Goal: Transaction & Acquisition: Download file/media

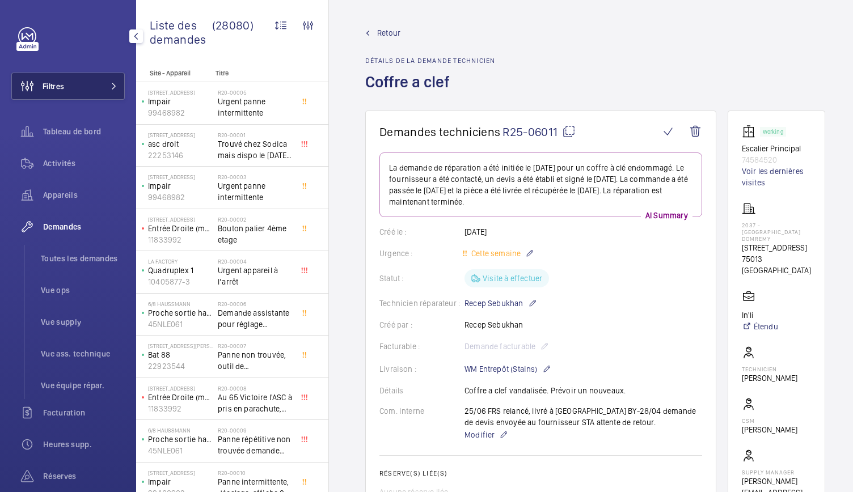
click at [79, 93] on button "Filtres" at bounding box center [67, 86] width 113 height 27
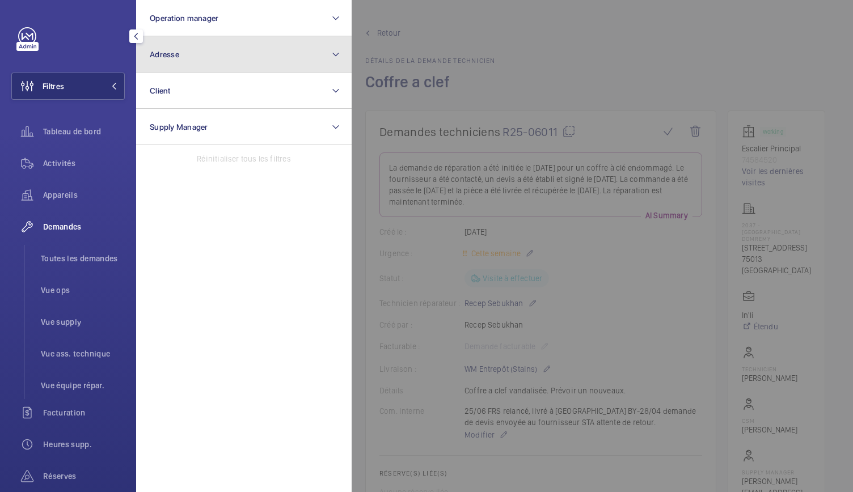
click at [188, 48] on button "Adresse" at bounding box center [243, 54] width 215 height 36
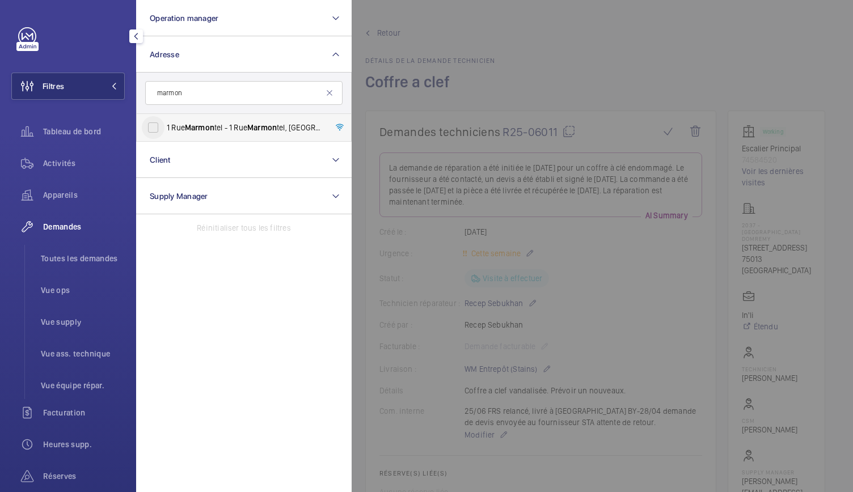
type input "marmon"
click at [159, 128] on input "1 Rue Marmon tel - 1 Rue Marmon tel, 75015 PARIS, PARIS 75015" at bounding box center [153, 127] width 23 height 23
checkbox input "true"
click at [519, 66] on div at bounding box center [778, 246] width 853 height 492
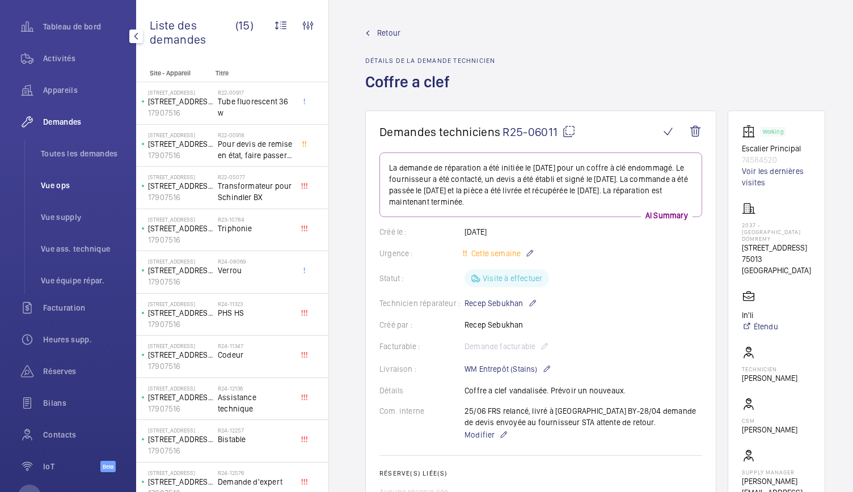
scroll to position [147, 0]
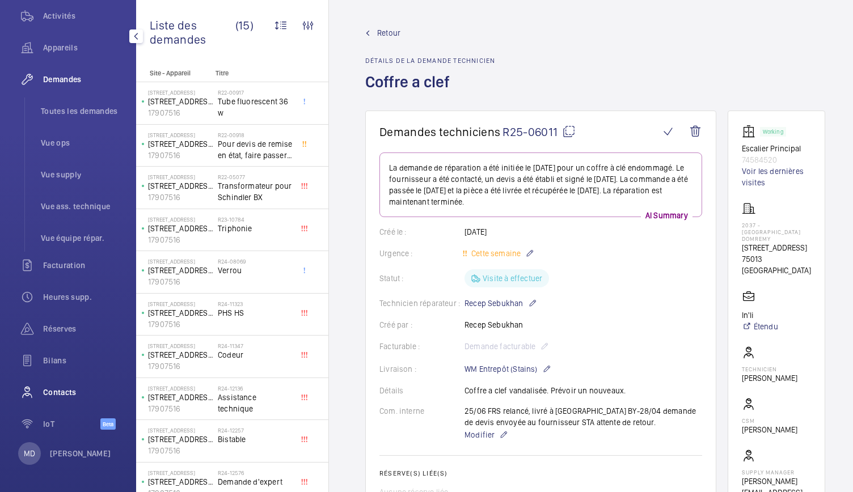
click at [60, 400] on div "Contacts" at bounding box center [67, 392] width 113 height 27
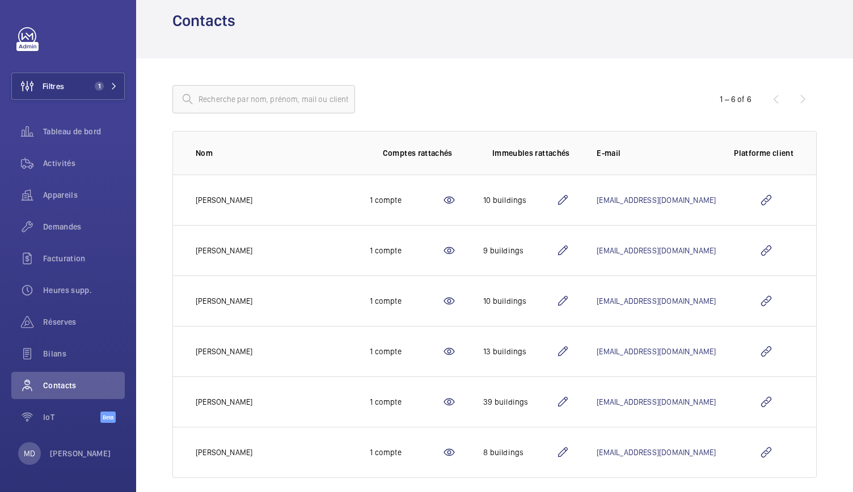
scroll to position [52, 0]
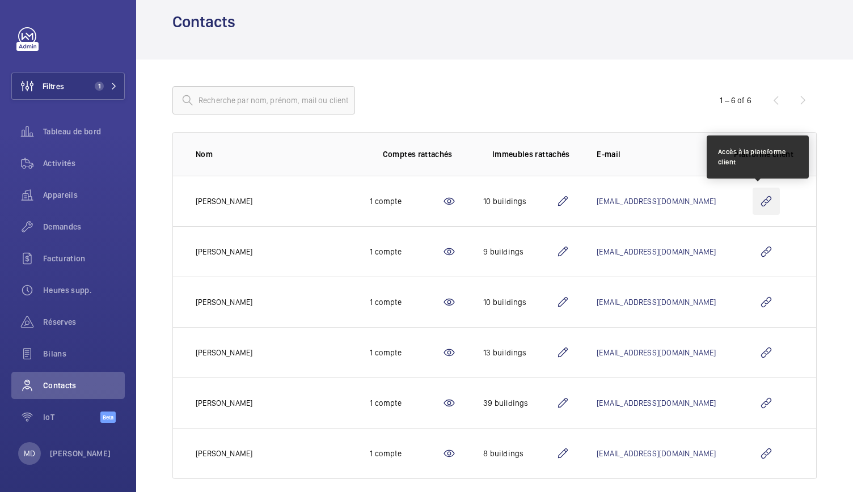
click at [764, 201] on wm-front-icon-button at bounding box center [766, 201] width 27 height 27
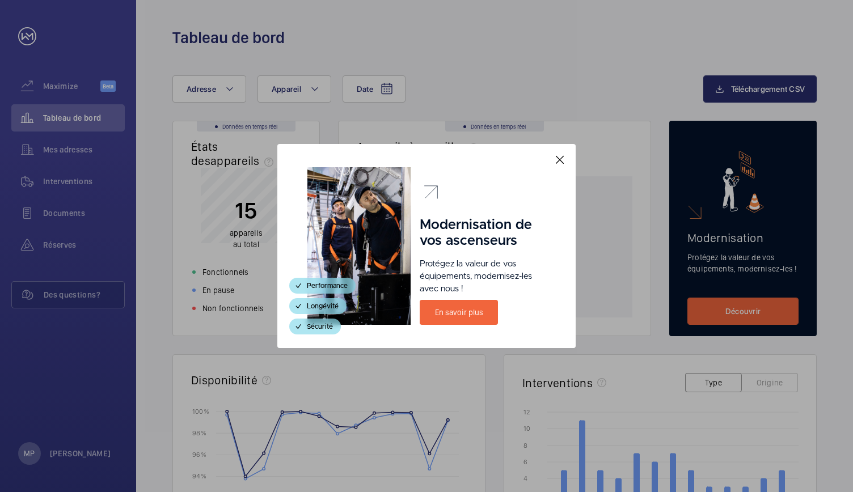
click at [560, 166] on mat-icon at bounding box center [560, 160] width 14 height 14
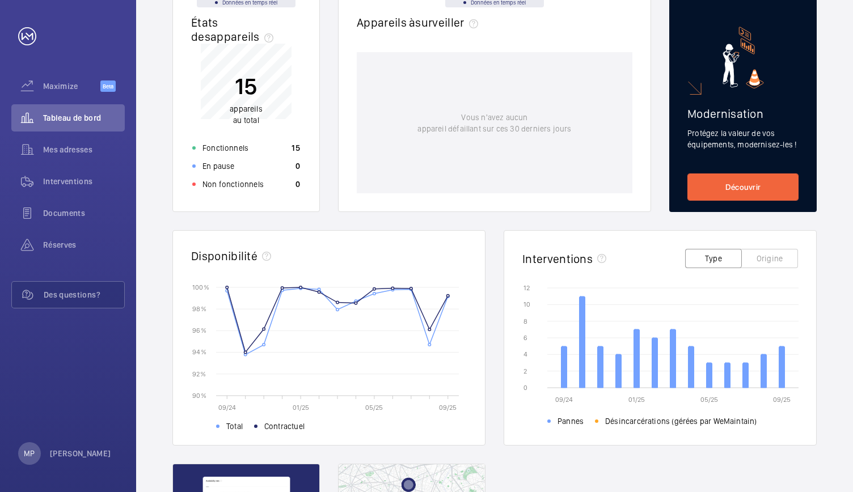
scroll to position [133, 0]
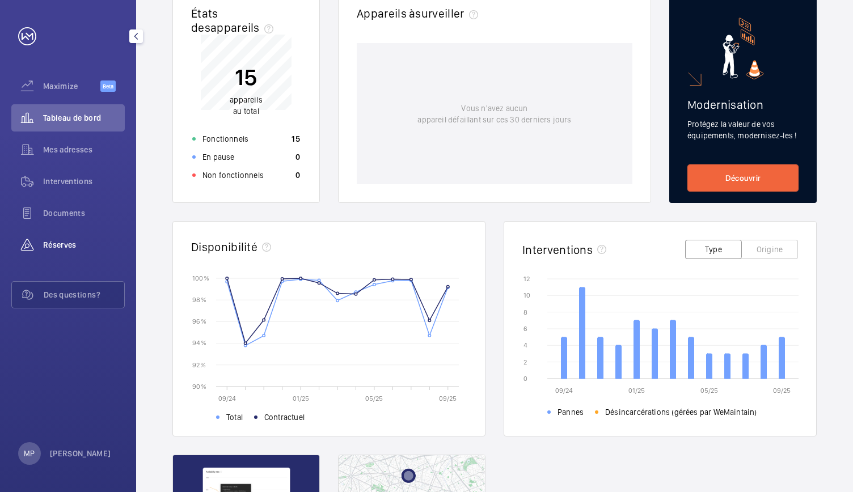
click at [61, 243] on span "Réserves" at bounding box center [84, 244] width 82 height 11
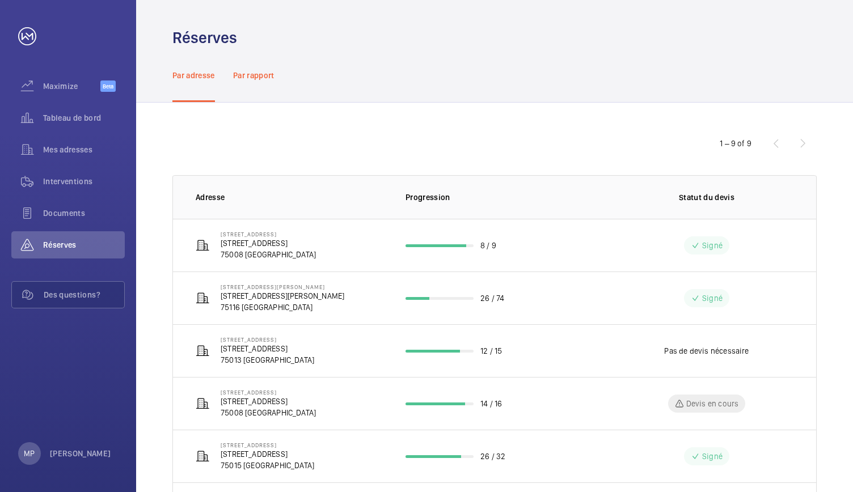
click at [255, 77] on p "Par rapport" at bounding box center [253, 75] width 41 height 11
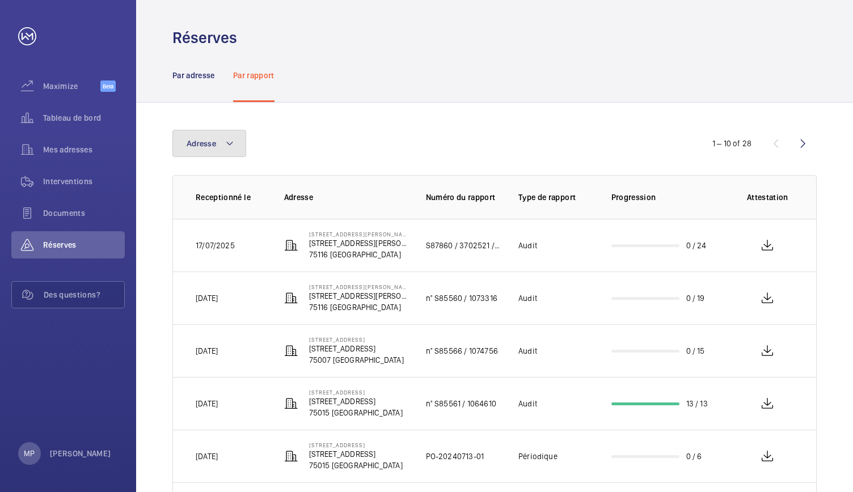
click at [222, 142] on button "Adresse" at bounding box center [209, 143] width 74 height 27
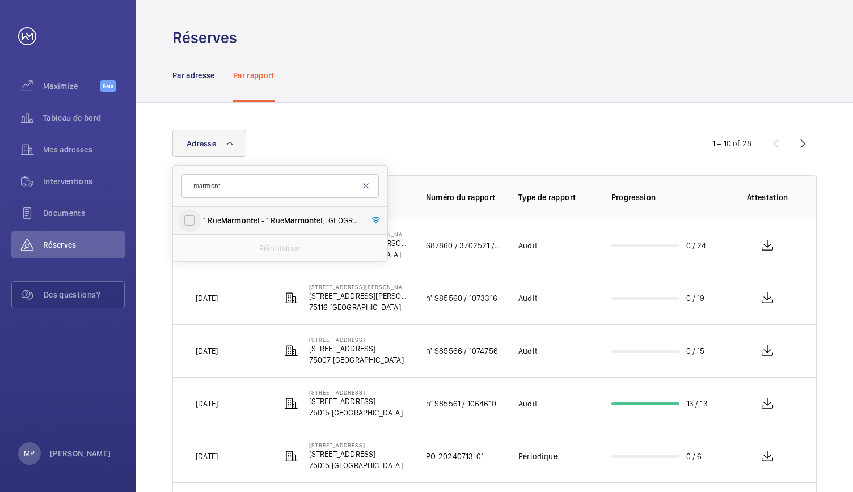
type input "marmont"
click at [185, 216] on input "[STREET_ADDRESS][GEOGRAPHIC_DATA][STREET_ADDRESS]" at bounding box center [189, 220] width 23 height 23
checkbox input "true"
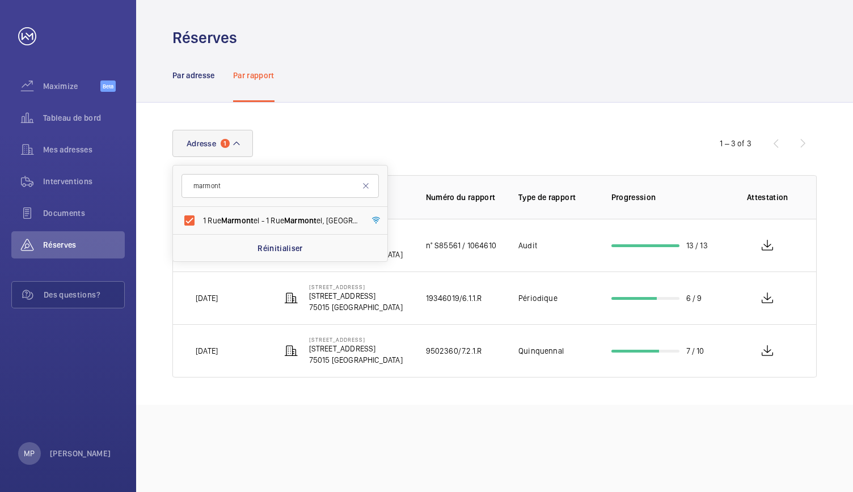
click at [378, 83] on div "Par adresse Par rapport" at bounding box center [494, 75] width 644 height 54
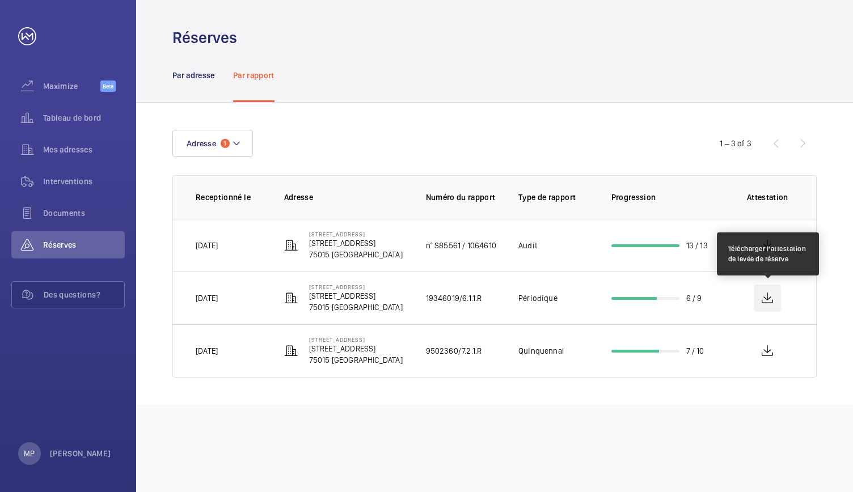
click at [767, 297] on wm-front-icon-button at bounding box center [767, 298] width 27 height 27
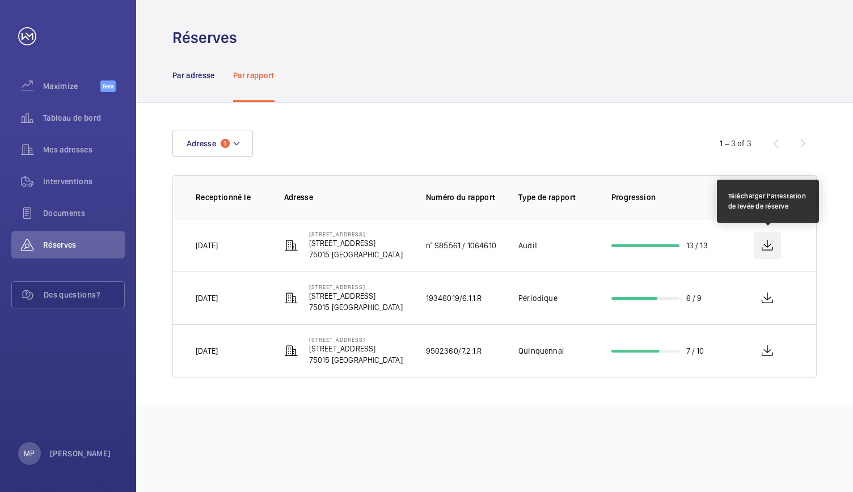
click at [772, 238] on wm-front-icon-button at bounding box center [767, 245] width 27 height 27
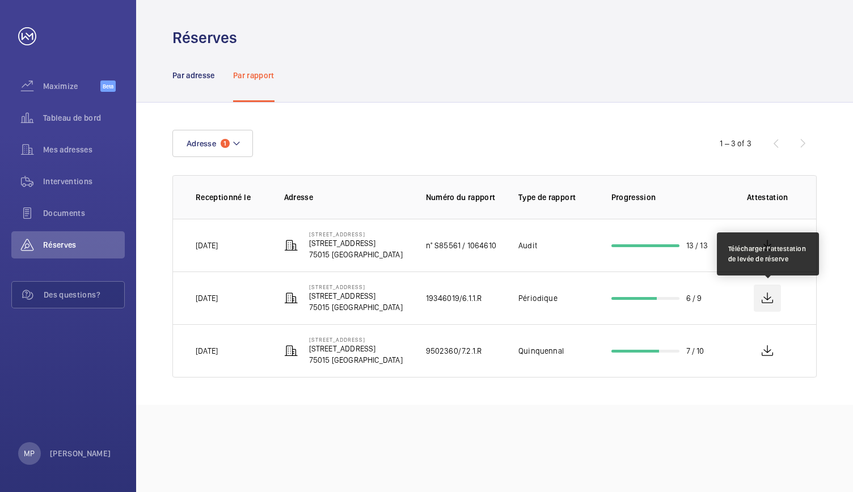
click at [768, 299] on wm-front-icon-button at bounding box center [767, 298] width 27 height 27
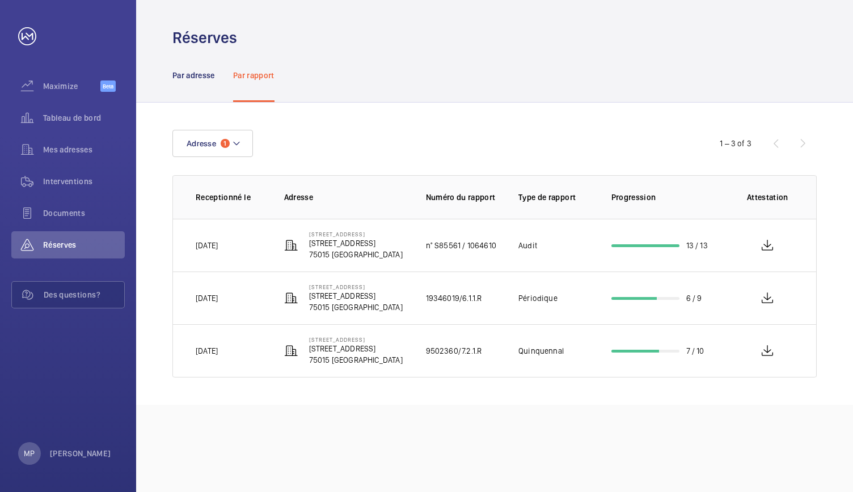
click at [677, 39] on div "Réserves" at bounding box center [494, 37] width 644 height 21
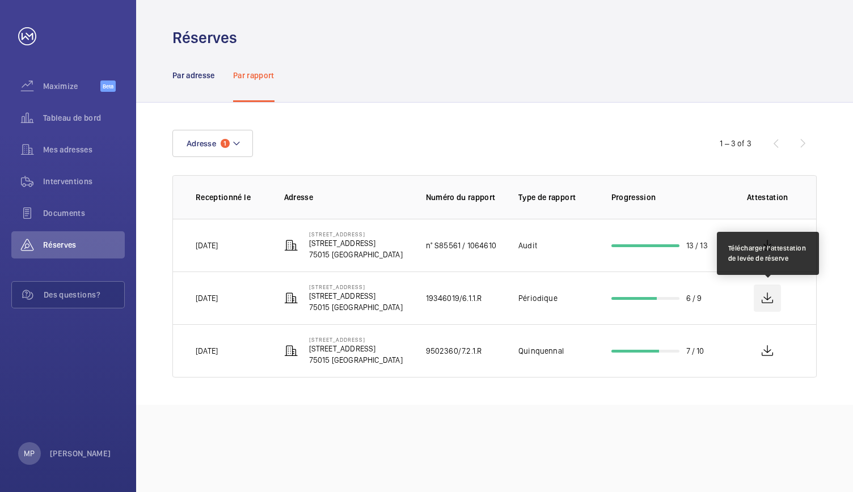
click at [764, 301] on wm-front-icon-button at bounding box center [767, 298] width 27 height 27
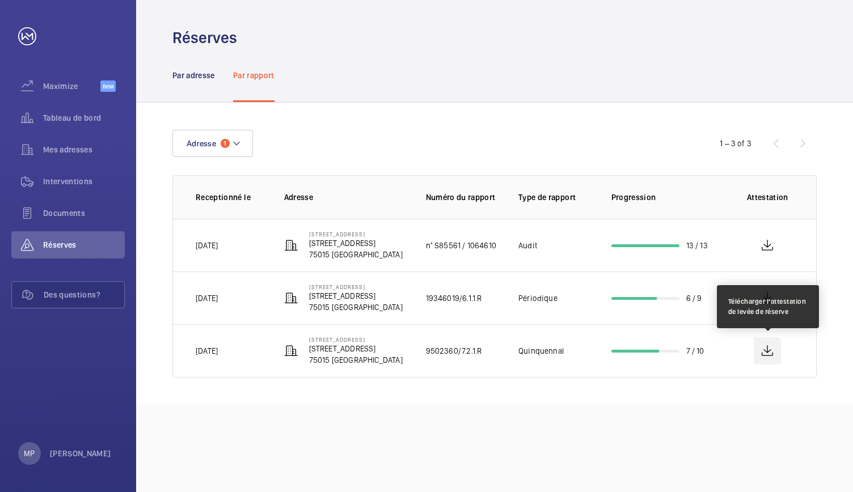
click at [771, 352] on wm-front-icon-button at bounding box center [767, 350] width 27 height 27
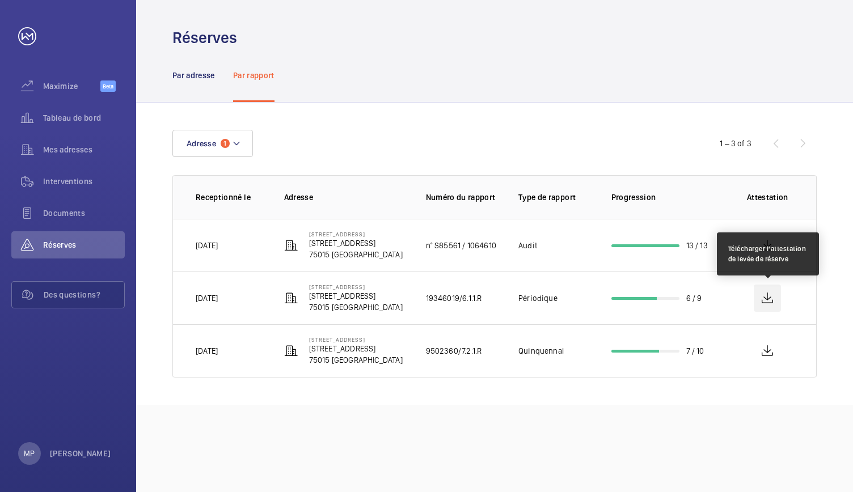
click at [766, 299] on wm-front-icon-button at bounding box center [767, 298] width 27 height 27
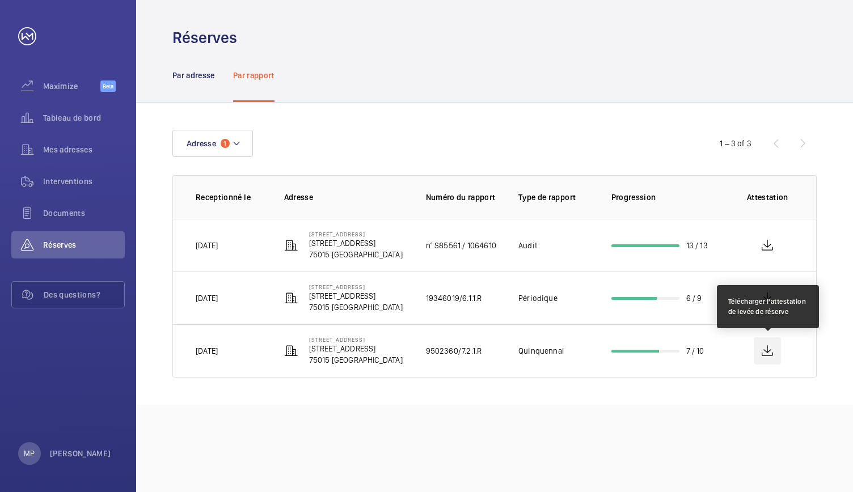
click at [770, 354] on wm-front-icon-button at bounding box center [767, 350] width 27 height 27
